Goal: Find specific page/section: Find specific page/section

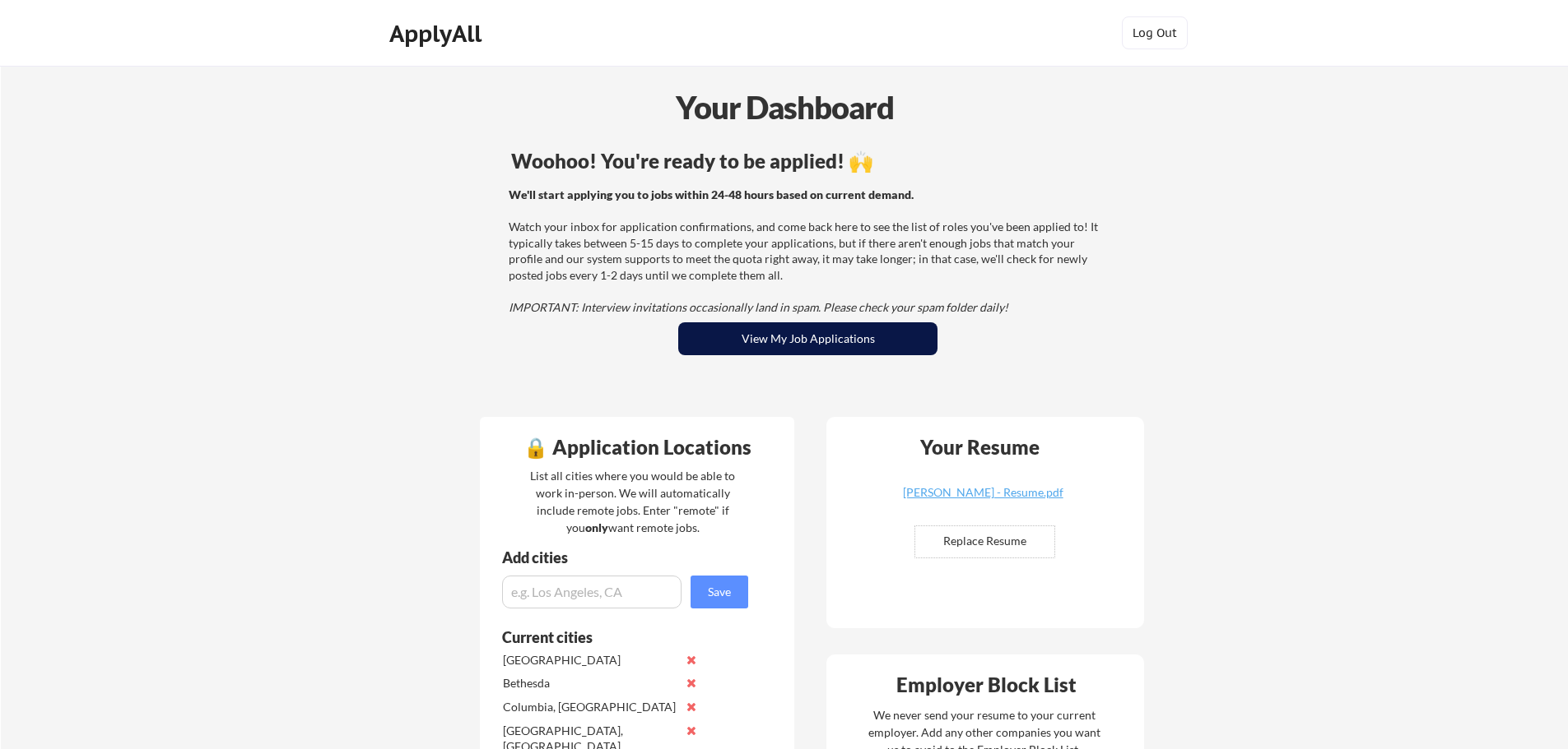
click at [856, 342] on button "View My Job Applications" at bounding box center [808, 339] width 259 height 33
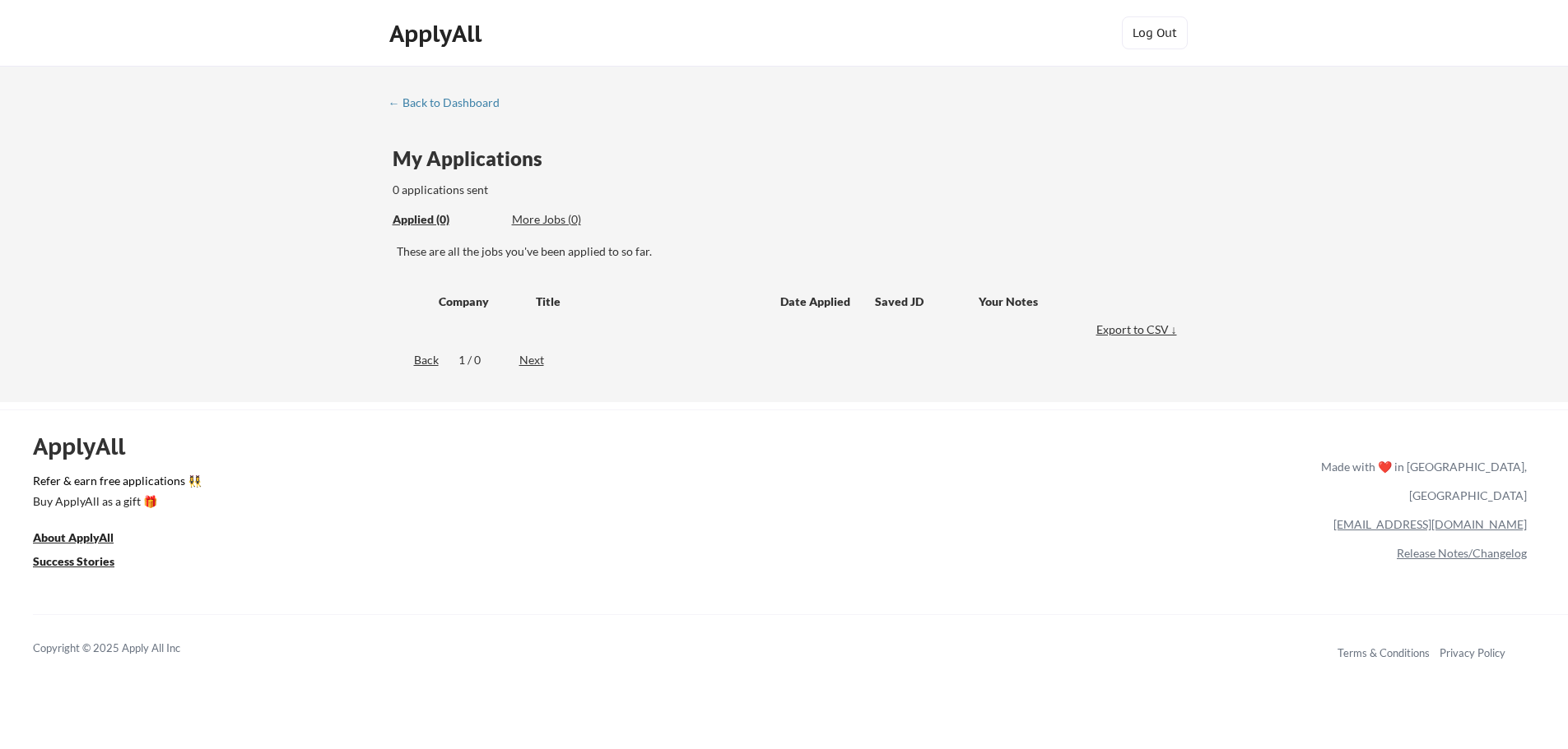
drag, startPoint x: 454, startPoint y: 98, endPoint x: 248, endPoint y: 178, distance: 221.0
click at [248, 178] on div "← Back to Dashboard My Applications 0 applications sent Applied (0) More Jobs (…" at bounding box center [784, 234] width 1568 height 337
click at [463, 105] on div "← Back to Dashboard" at bounding box center [450, 103] width 124 height 12
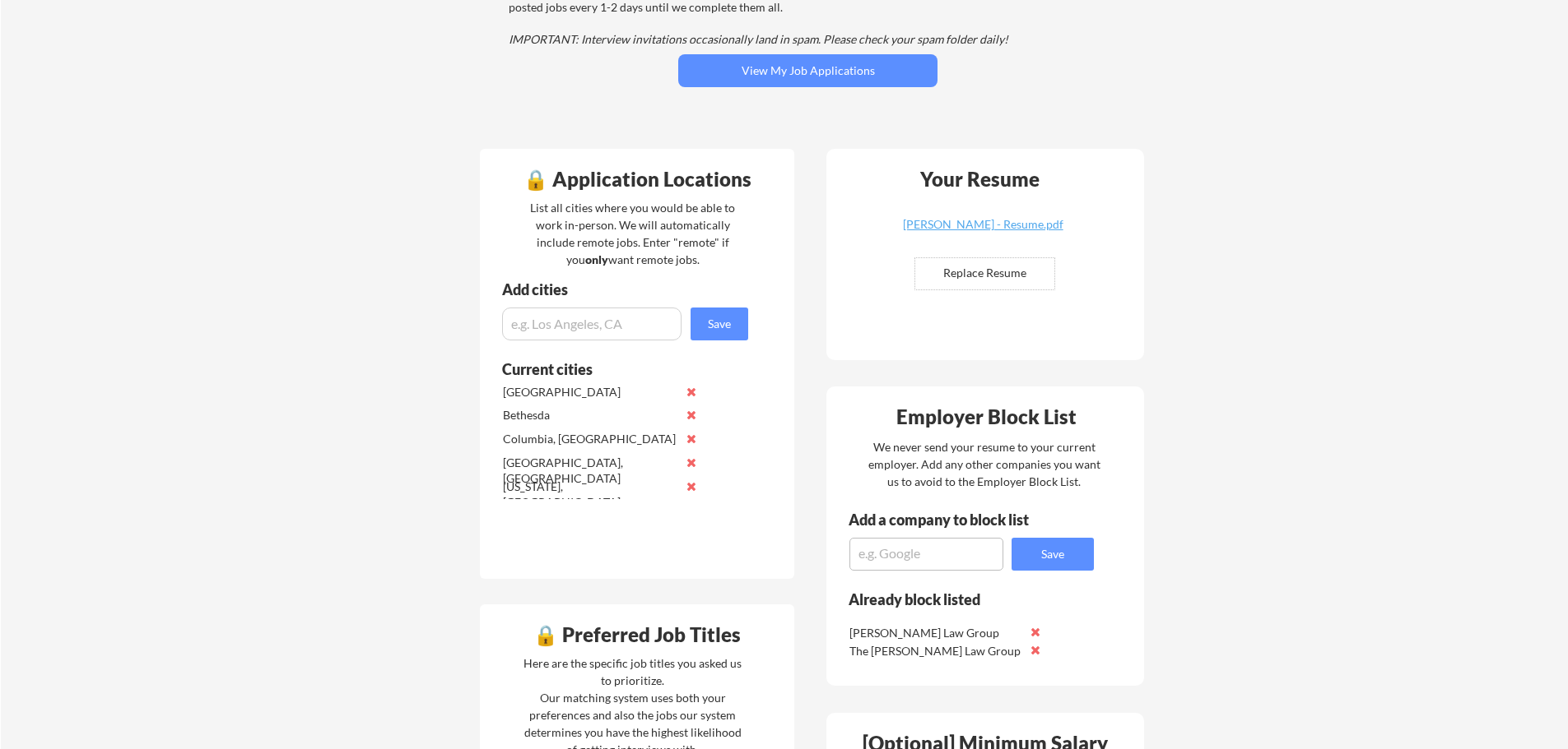
scroll to position [246, 0]
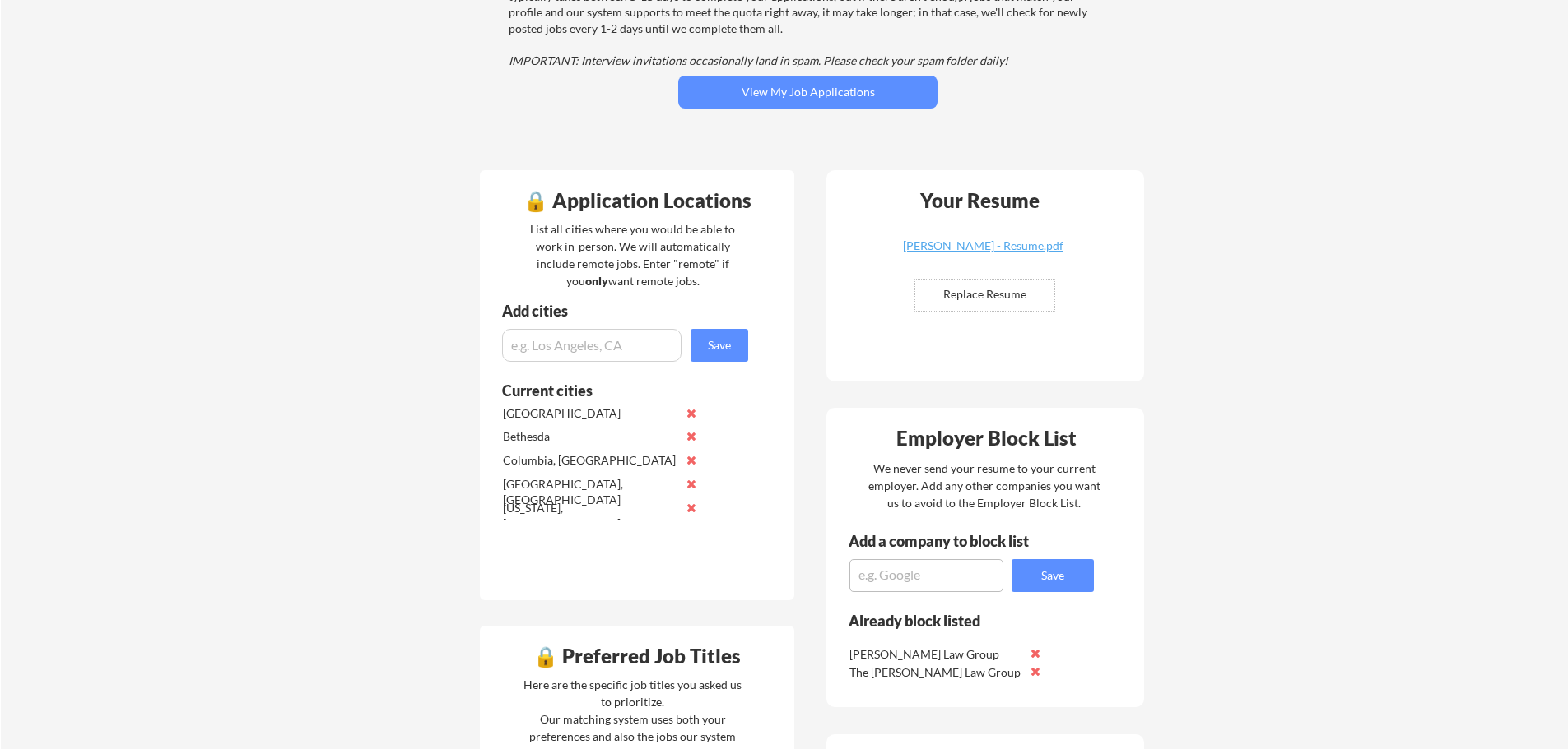
click at [380, 273] on div "Your Dashboard Woohoo! You're ready to be applied! 🙌 We'll start applying you t…" at bounding box center [784, 703] width 1567 height 1769
